Goal: Task Accomplishment & Management: Manage account settings

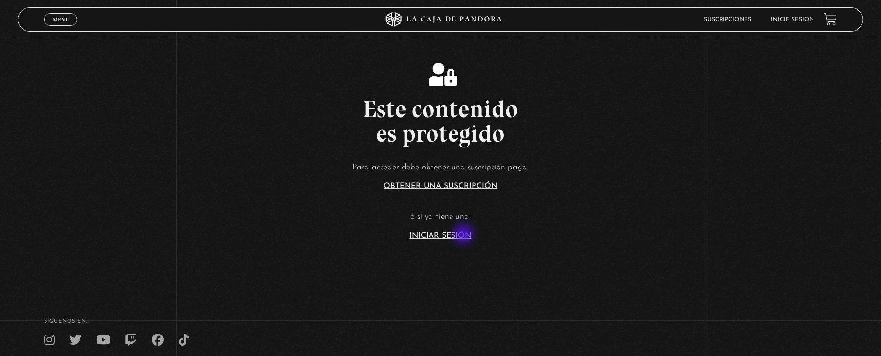
click at [465, 235] on link "Iniciar Sesión" at bounding box center [441, 236] width 62 height 8
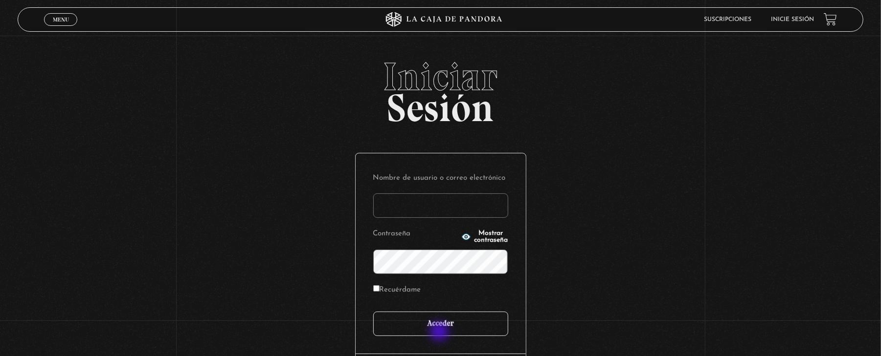
type input "[EMAIL_ADDRESS][DOMAIN_NAME]"
click at [440, 330] on input "Acceder" at bounding box center [440, 324] width 135 height 24
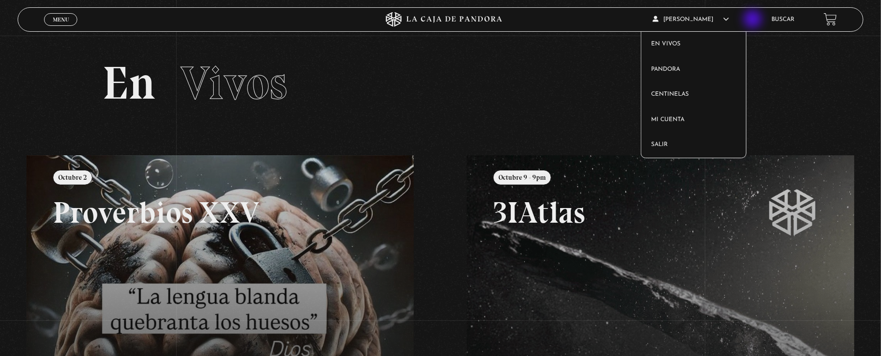
click at [729, 20] on span "Maureen Soto Zeledón" at bounding box center [690, 20] width 76 height 6
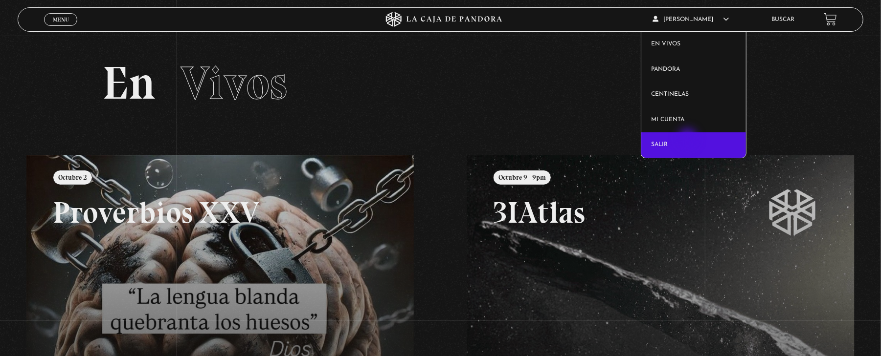
click at [688, 139] on link "Salir" at bounding box center [693, 145] width 105 height 25
